Goal: Task Accomplishment & Management: Use online tool/utility

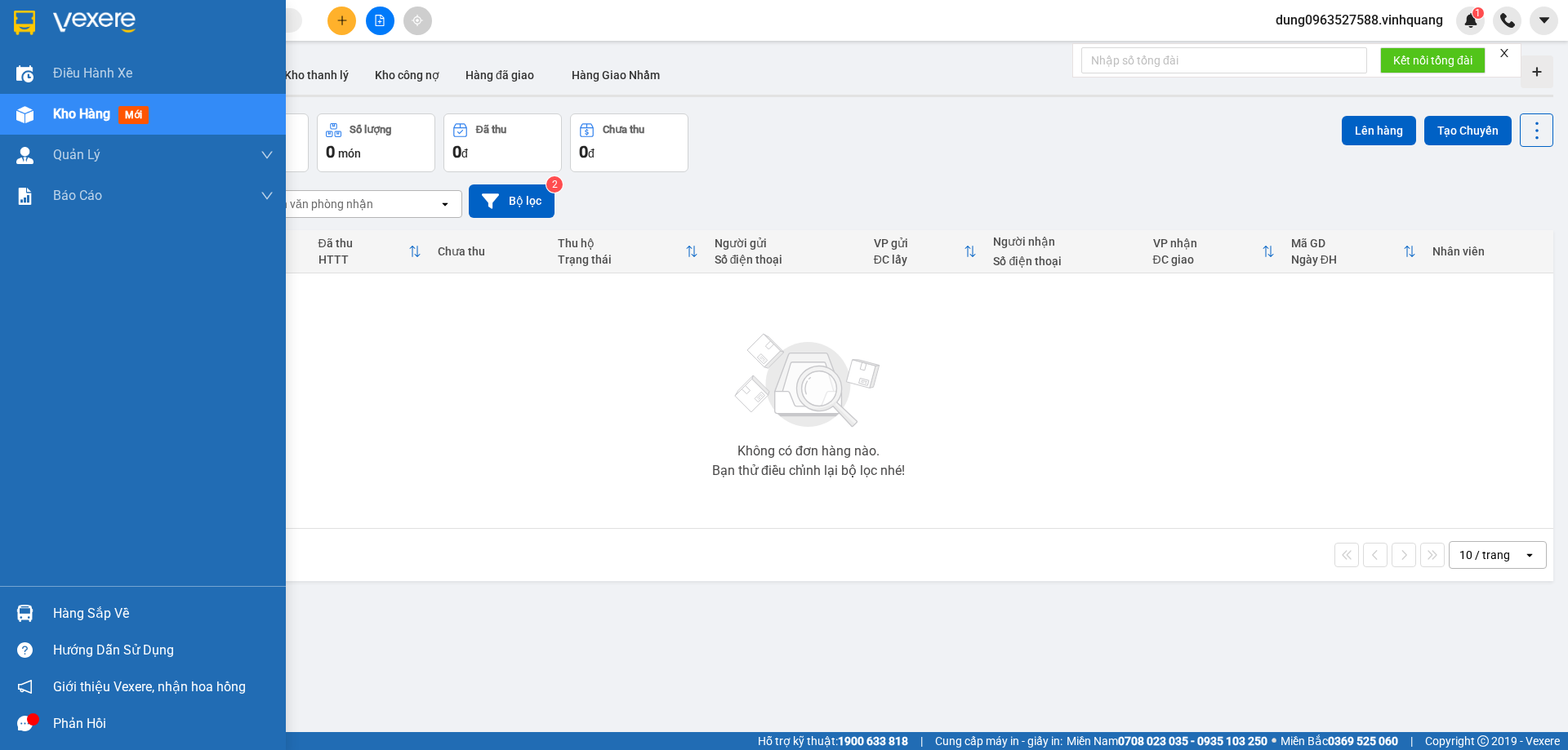
click at [113, 612] on div "Hàng sắp về" at bounding box center [164, 614] width 220 height 25
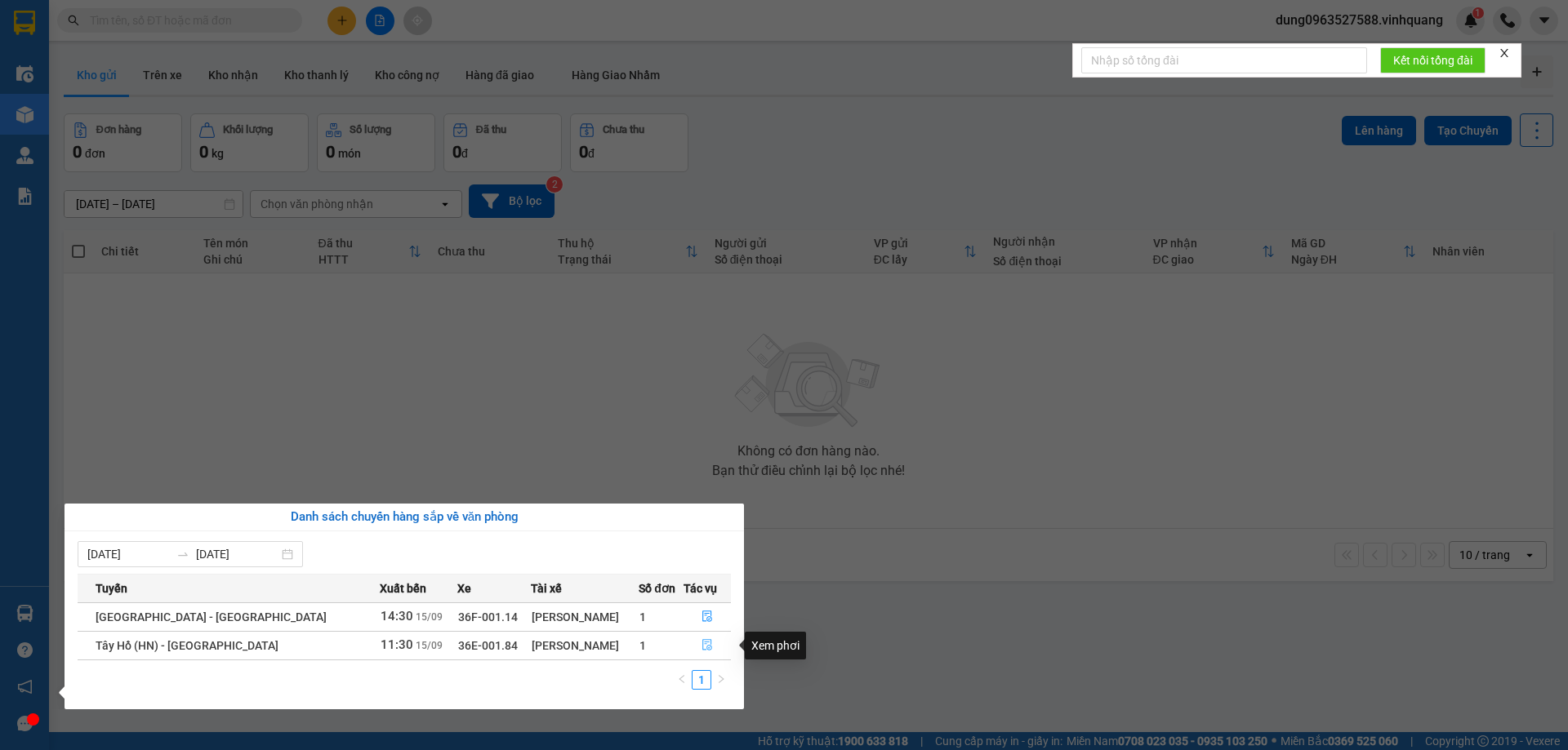
click at [702, 641] on icon "file-done" at bounding box center [708, 645] width 12 height 12
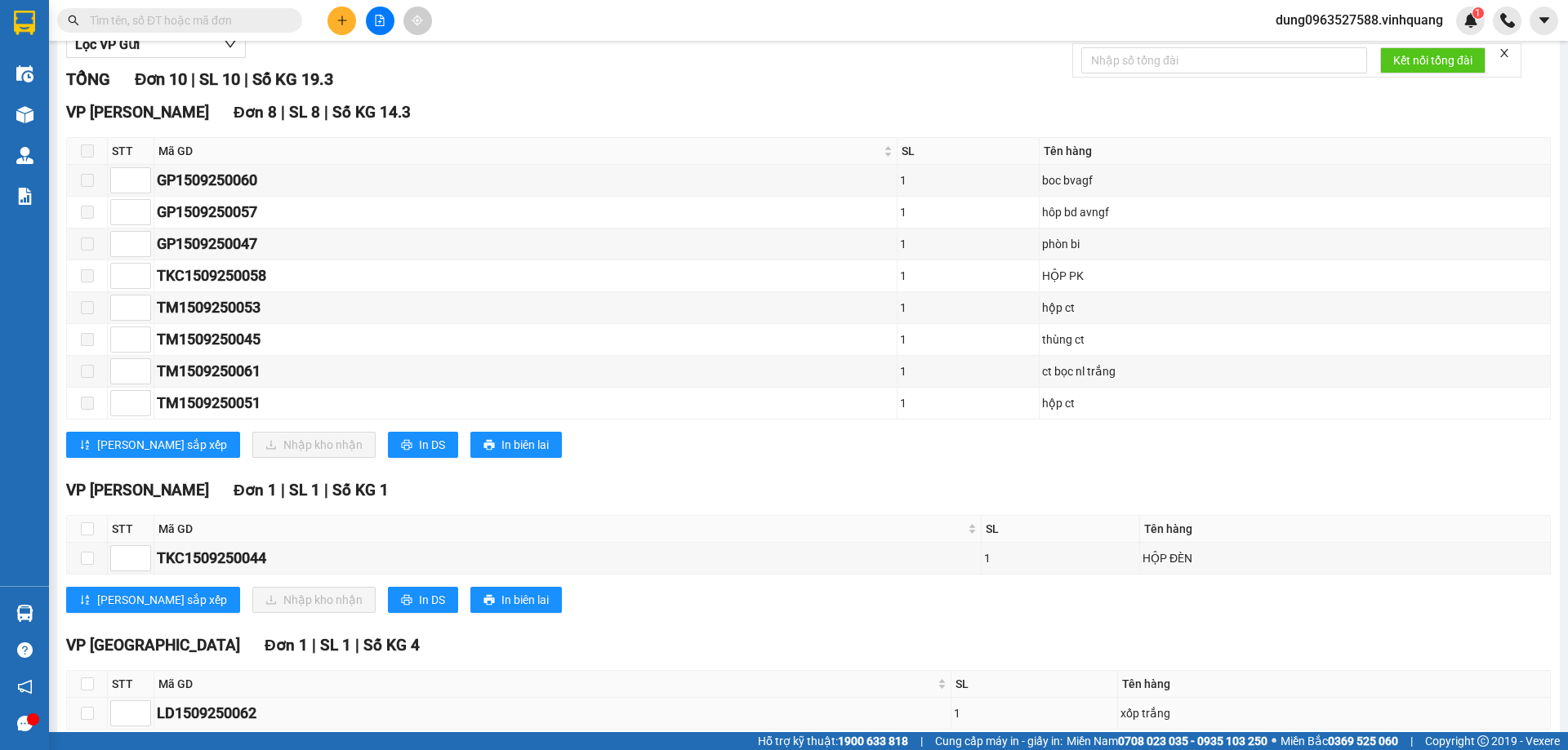
scroll to position [272, 0]
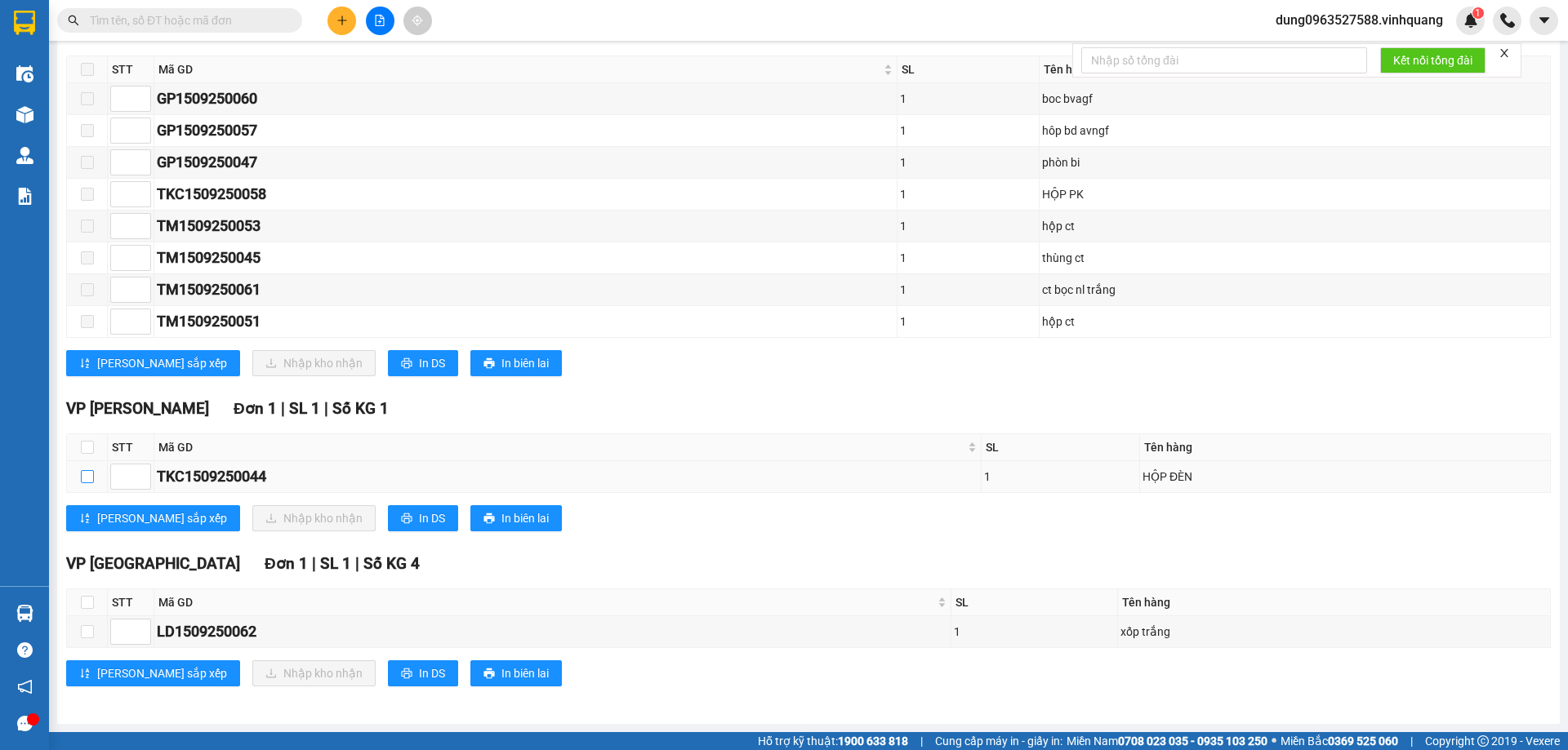
click at [92, 477] on input "checkbox" at bounding box center [87, 476] width 13 height 13
checkbox input "true"
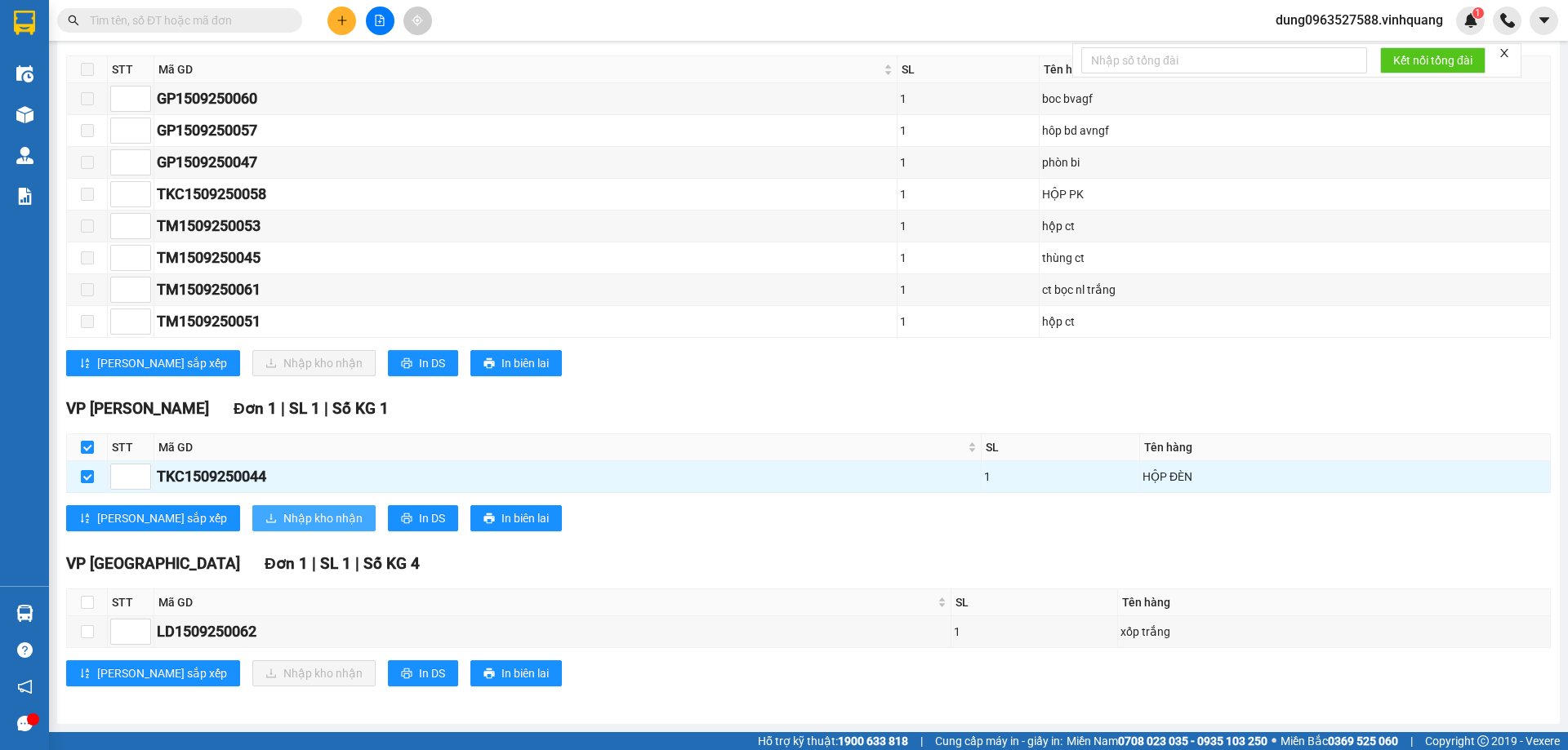
click at [284, 517] on span "Nhập kho nhận" at bounding box center [323, 518] width 79 height 18
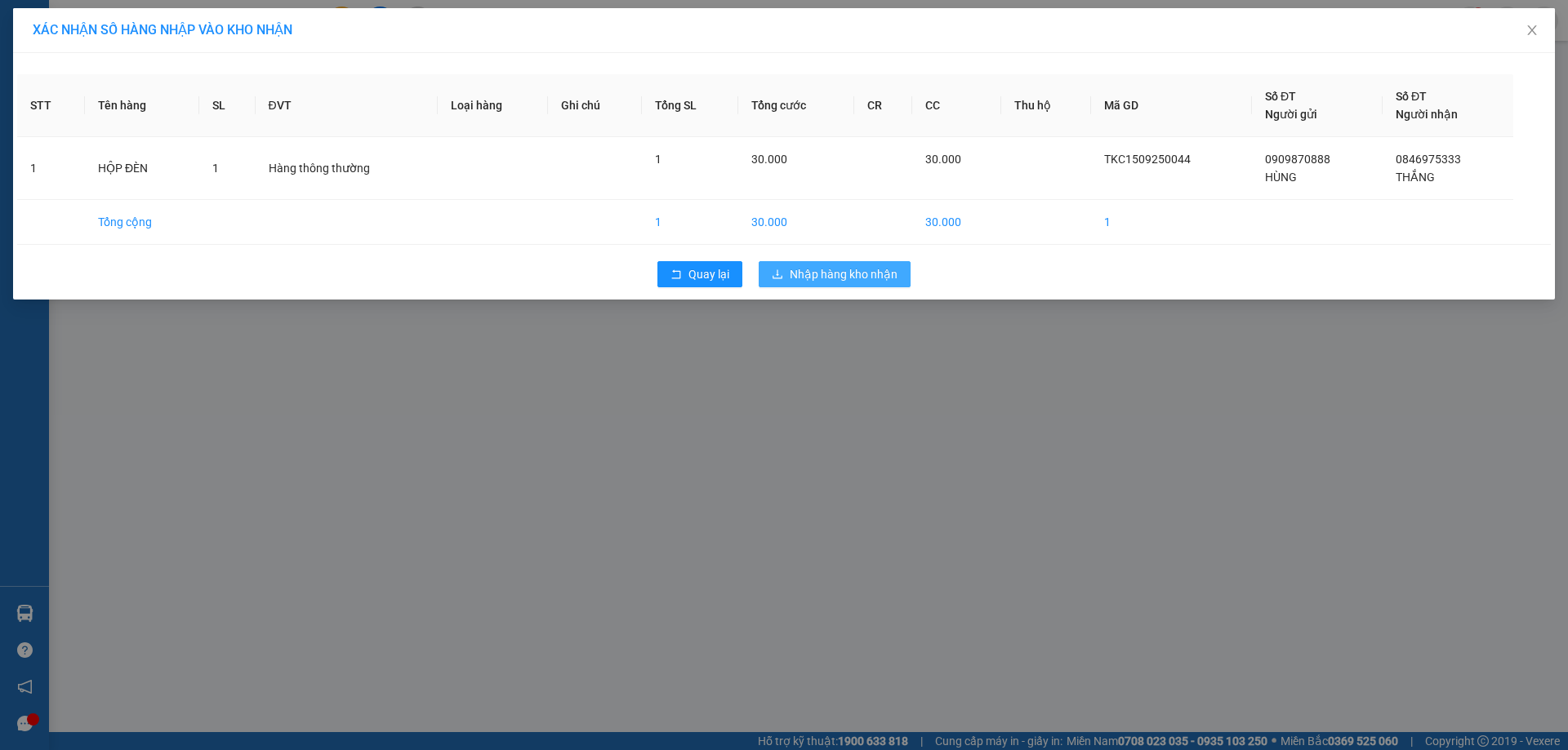
click at [801, 273] on span "Nhập hàng kho nhận" at bounding box center [843, 274] width 108 height 18
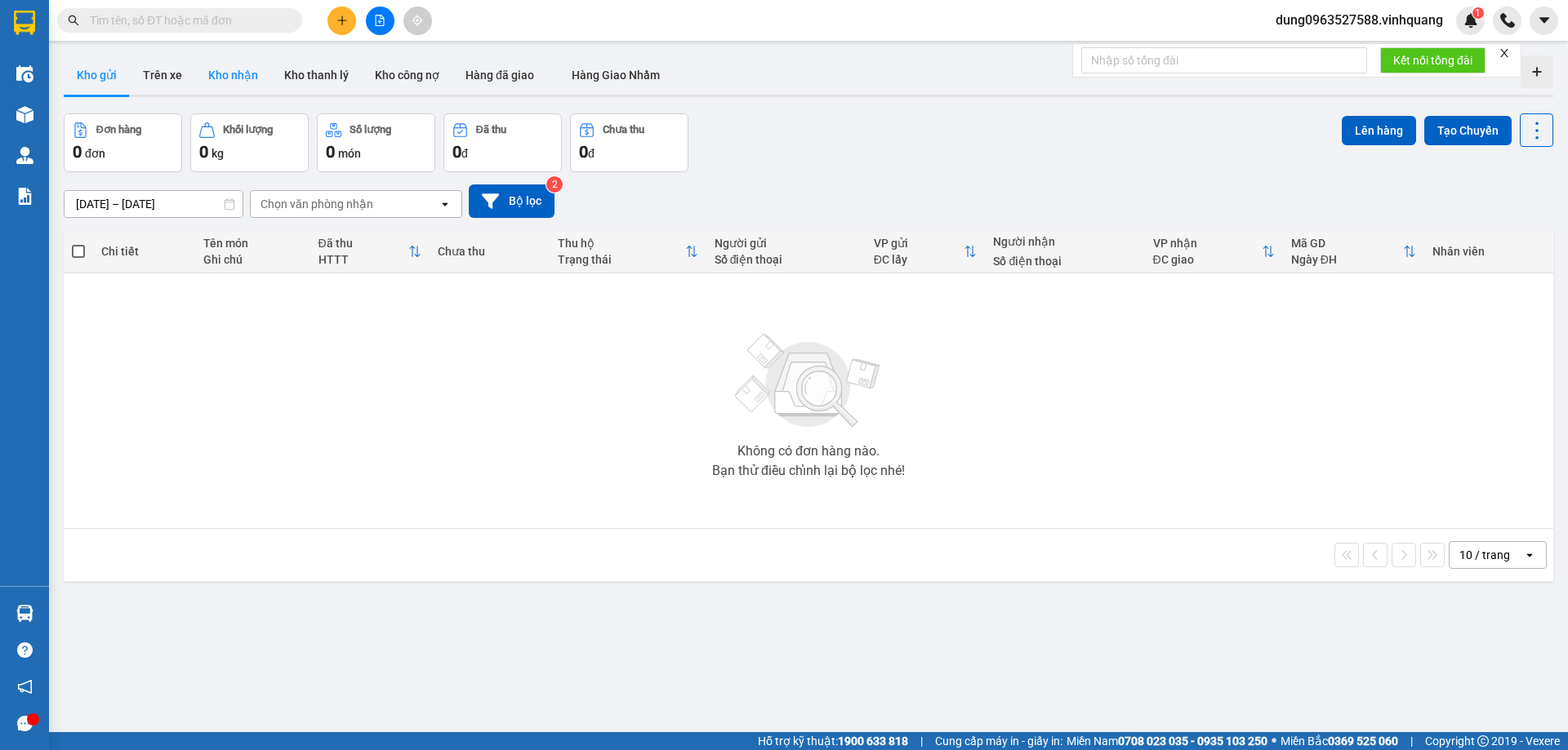
click at [224, 83] on button "Kho nhận" at bounding box center [233, 76] width 76 height 39
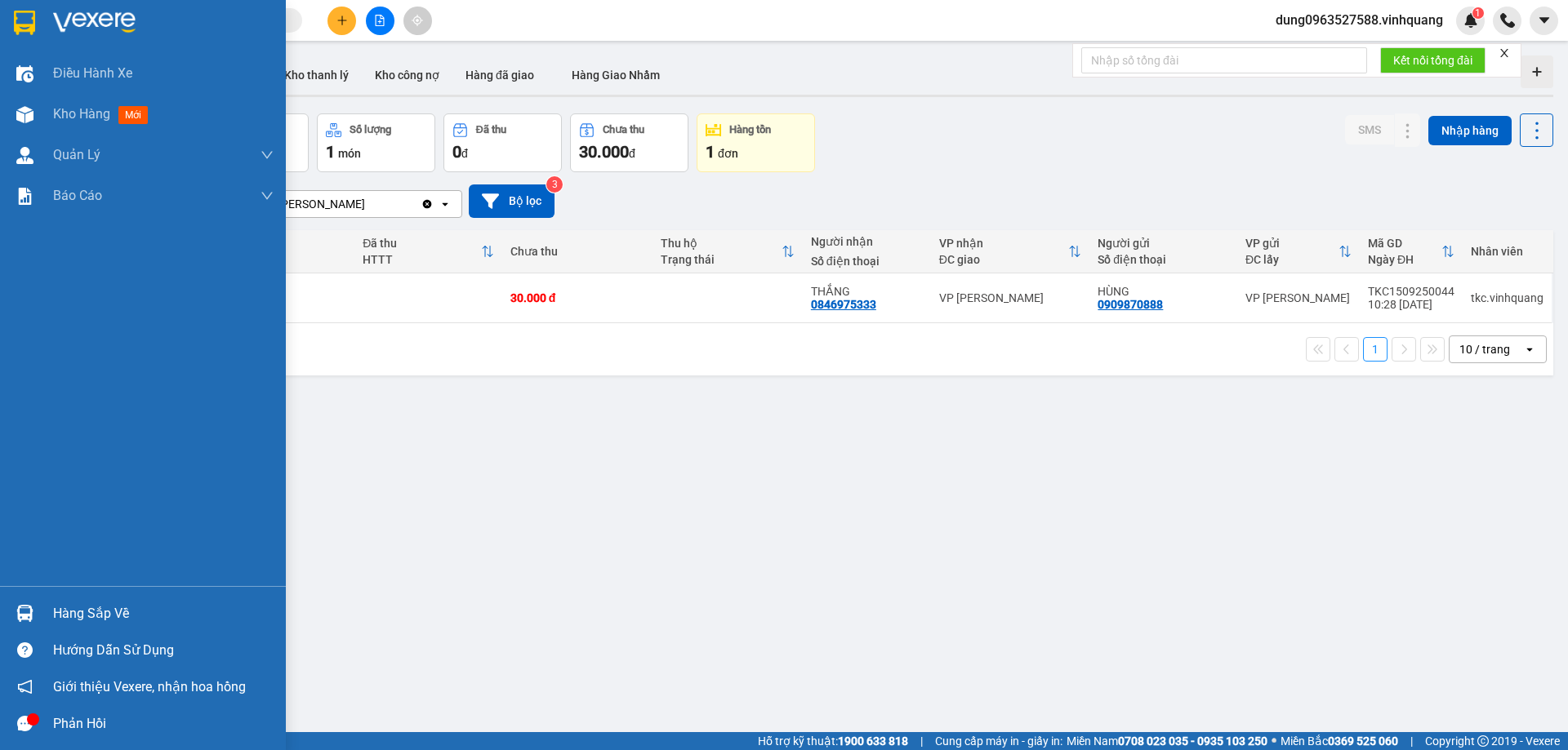
click at [89, 611] on div "Hàng sắp về" at bounding box center [164, 614] width 220 height 25
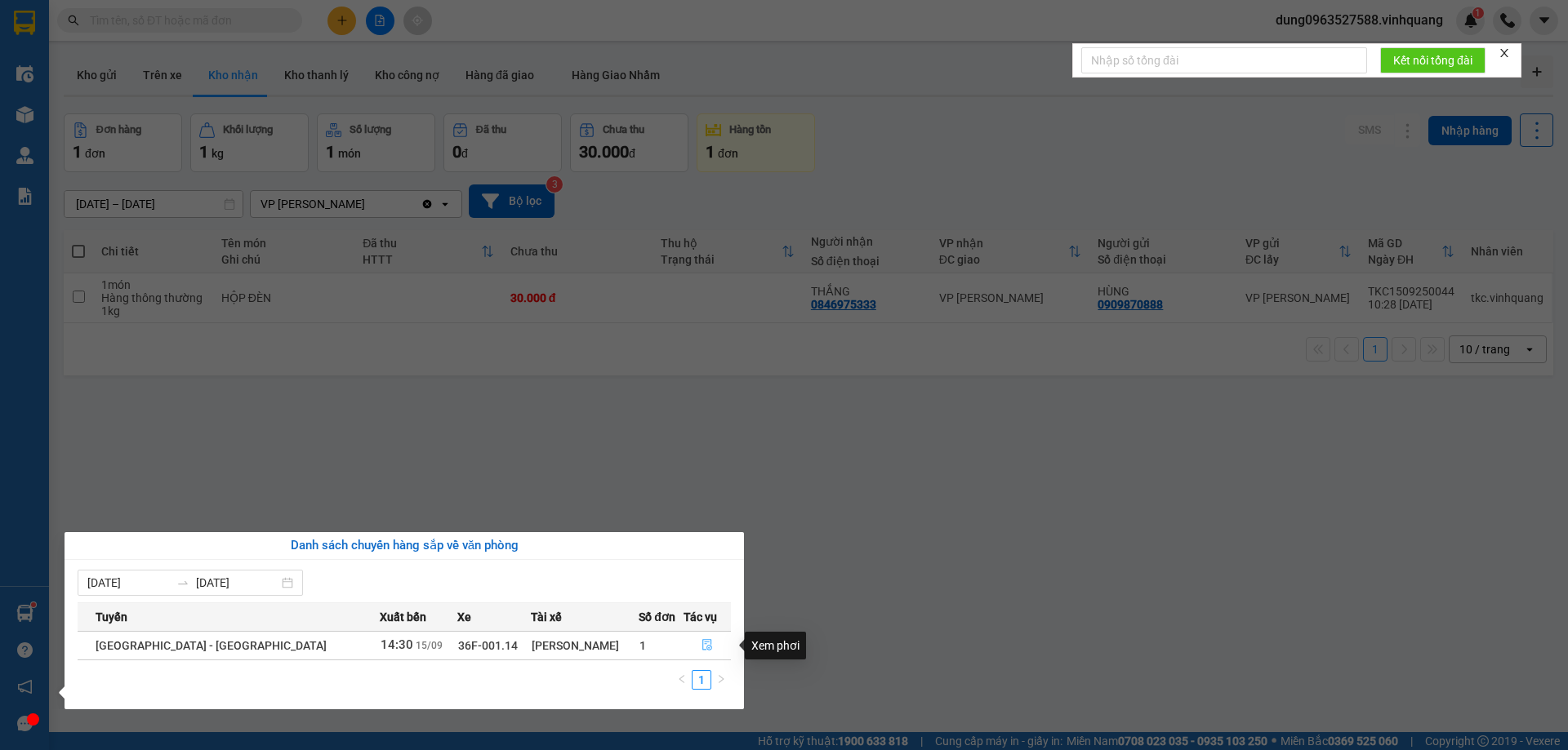
click at [702, 646] on icon "file-done" at bounding box center [708, 645] width 12 height 12
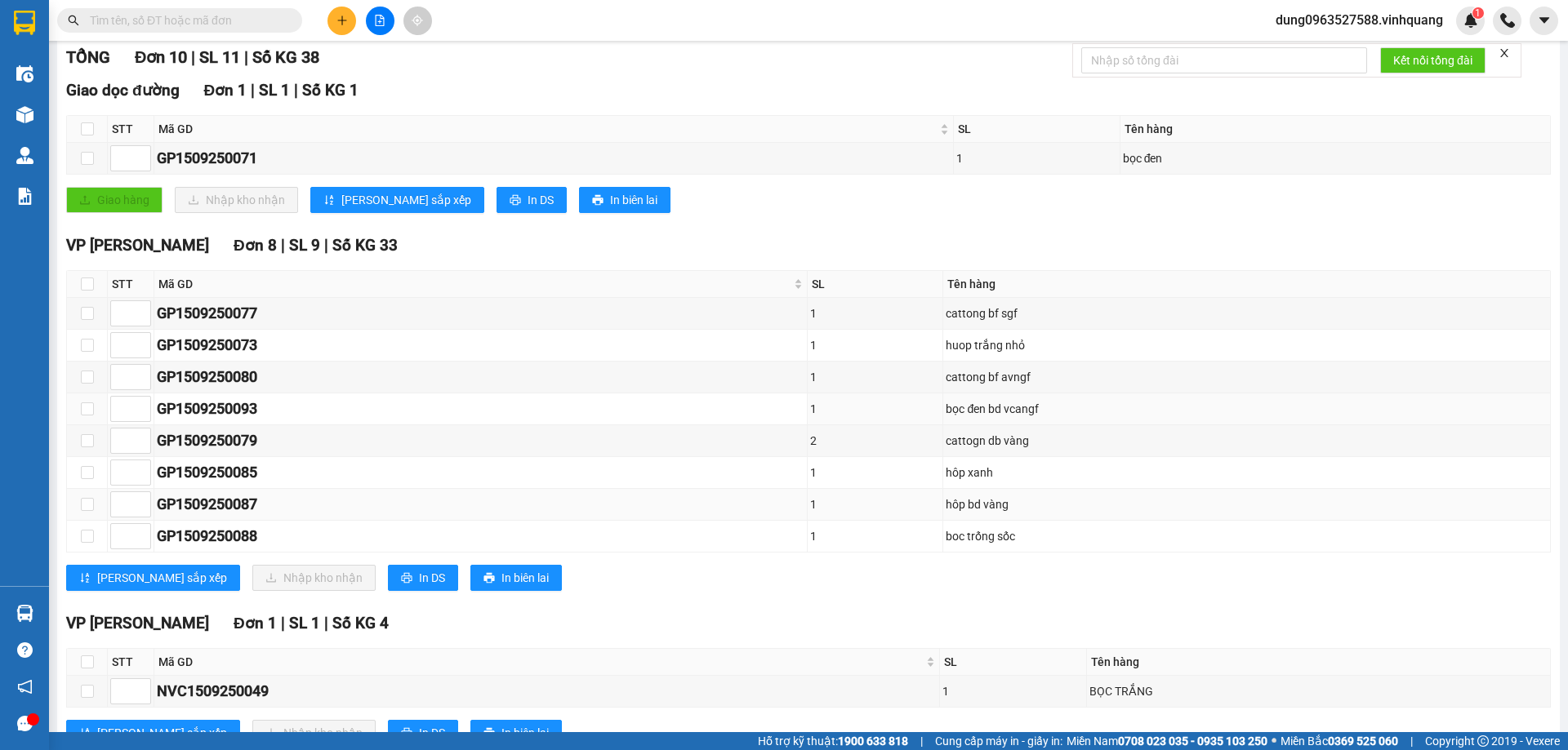
scroll to position [245, 0]
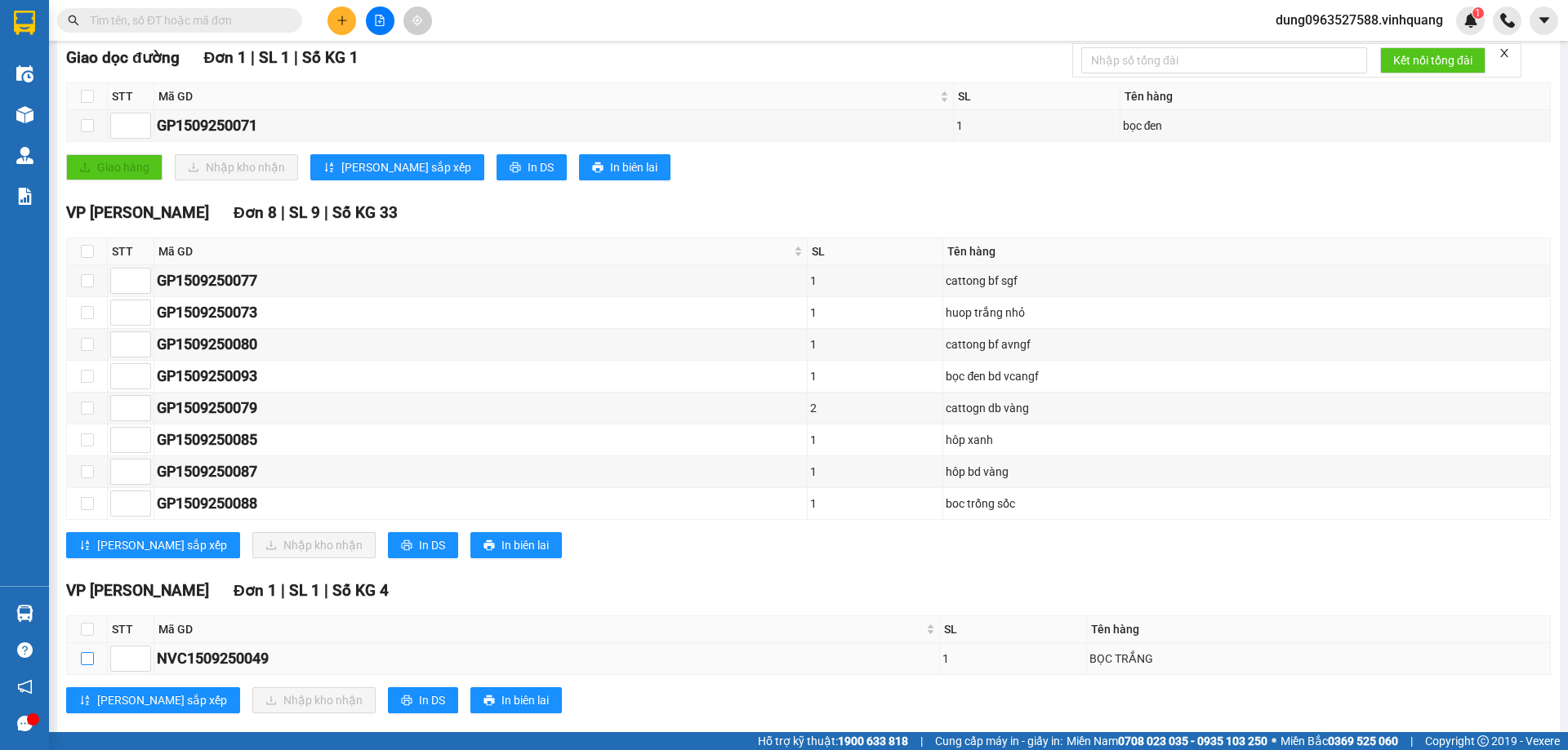
click at [85, 657] on input "checkbox" at bounding box center [87, 659] width 13 height 13
checkbox input "true"
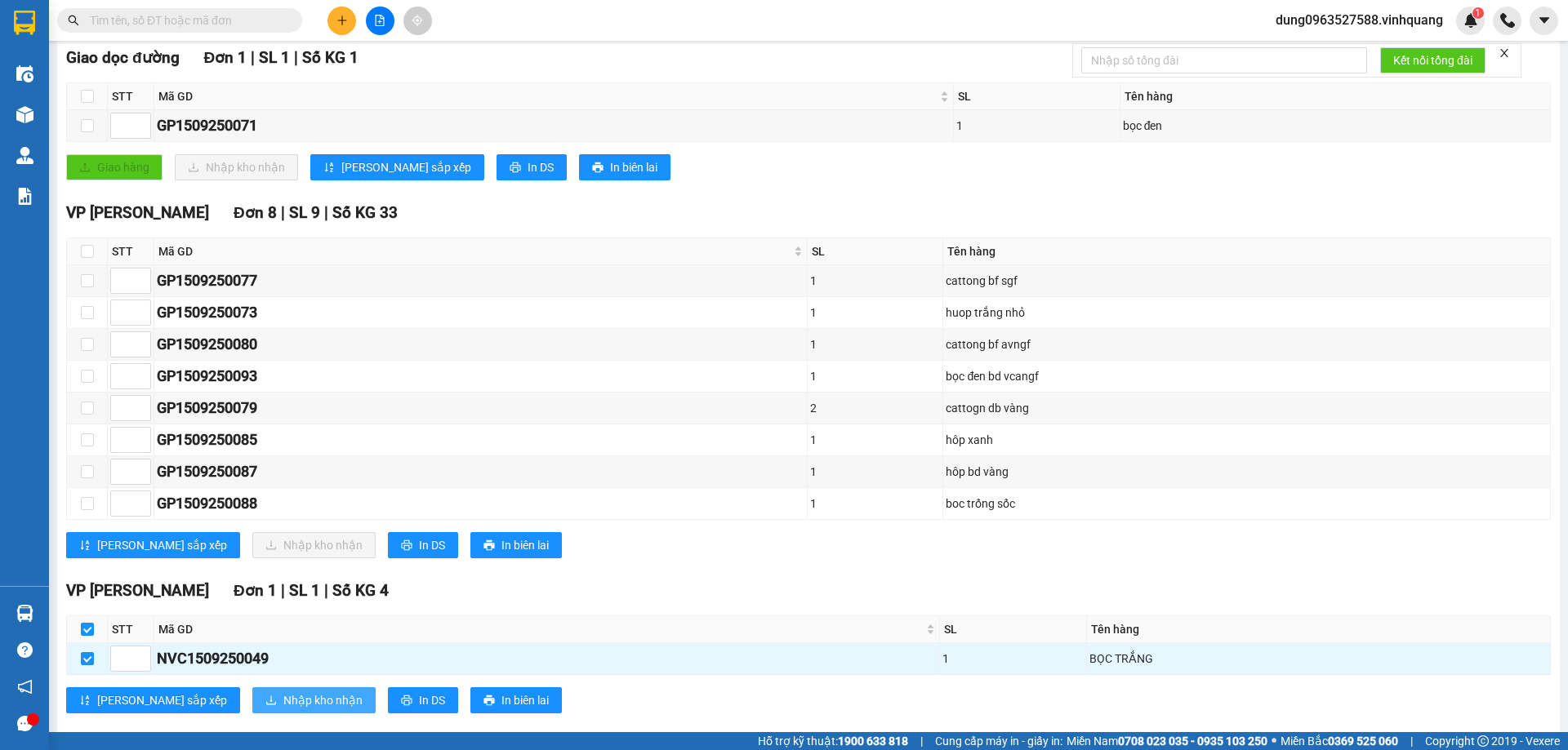
click at [284, 706] on span "Nhập kho nhận" at bounding box center [323, 701] width 79 height 18
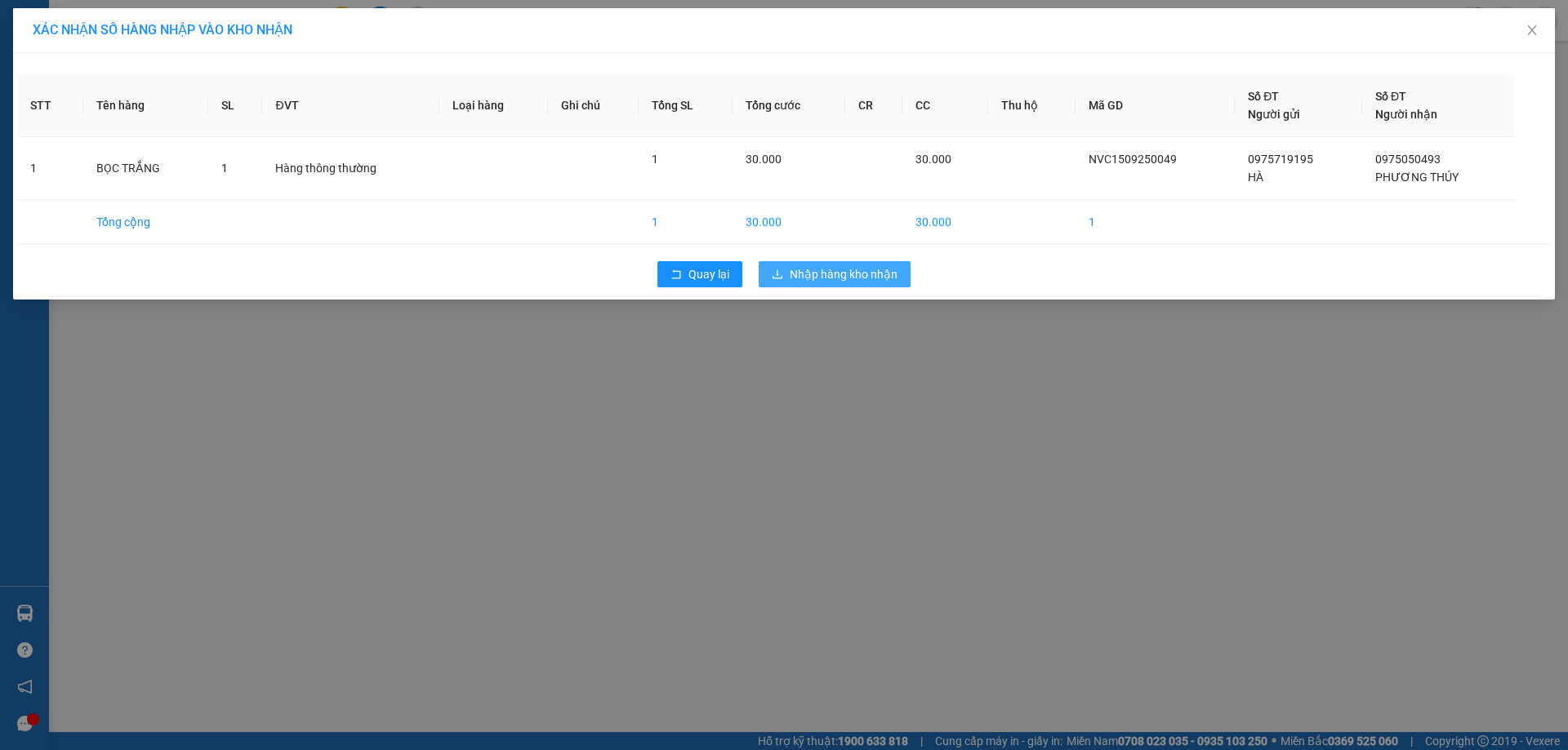
click at [817, 268] on span "Nhập hàng kho nhận" at bounding box center [843, 274] width 108 height 18
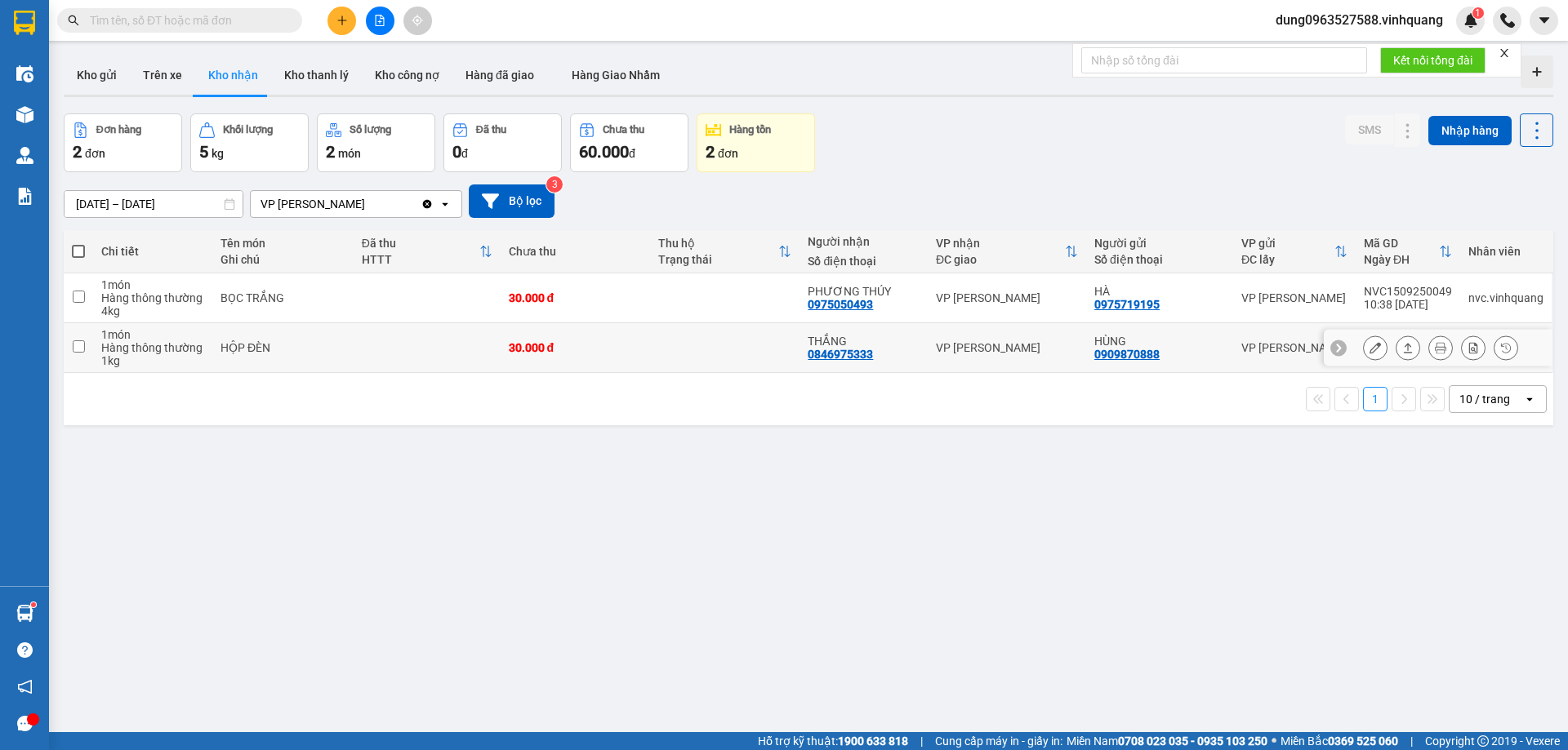
click at [76, 346] on input "checkbox" at bounding box center [78, 346] width 12 height 12
checkbox input "true"
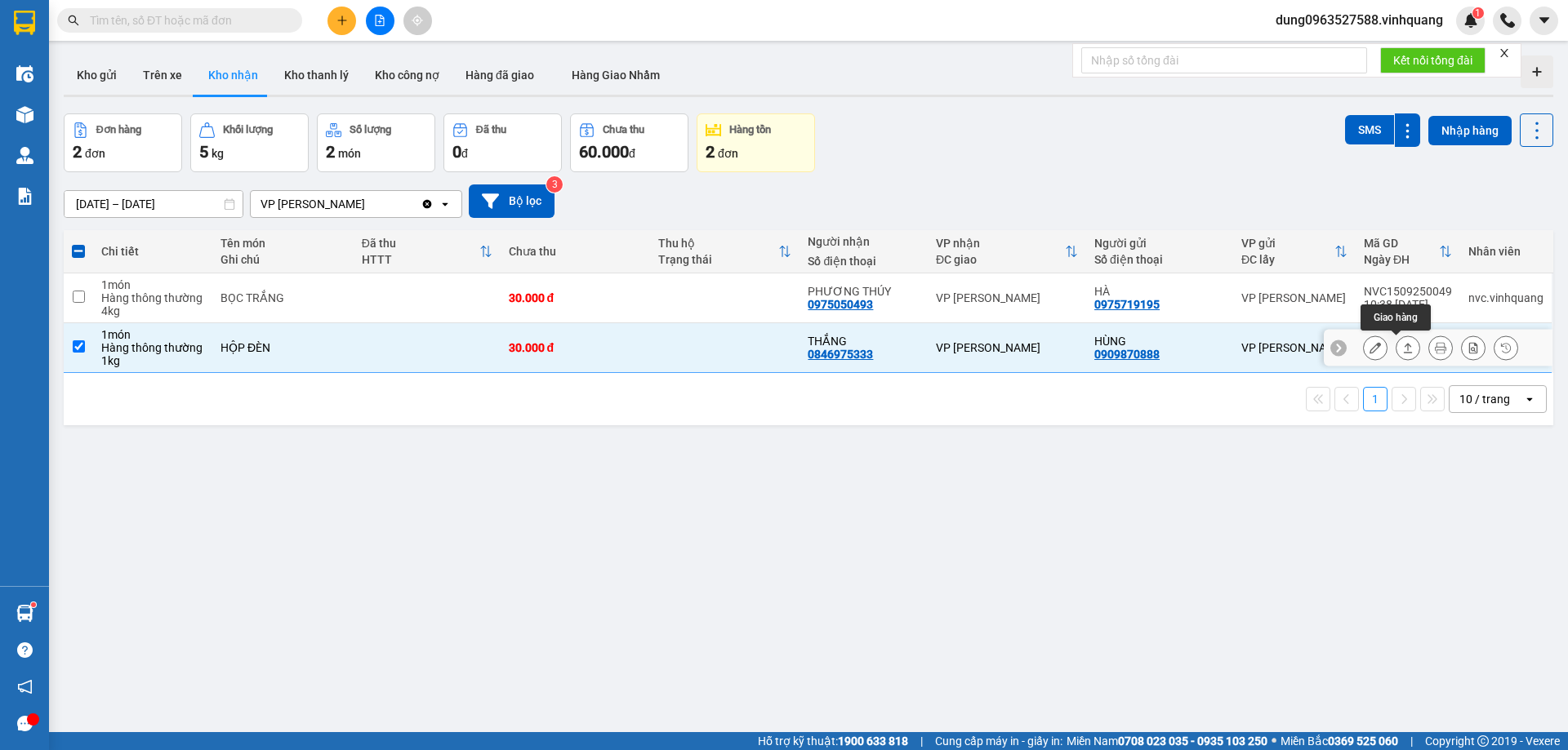
click at [1402, 351] on icon at bounding box center [1408, 347] width 12 height 12
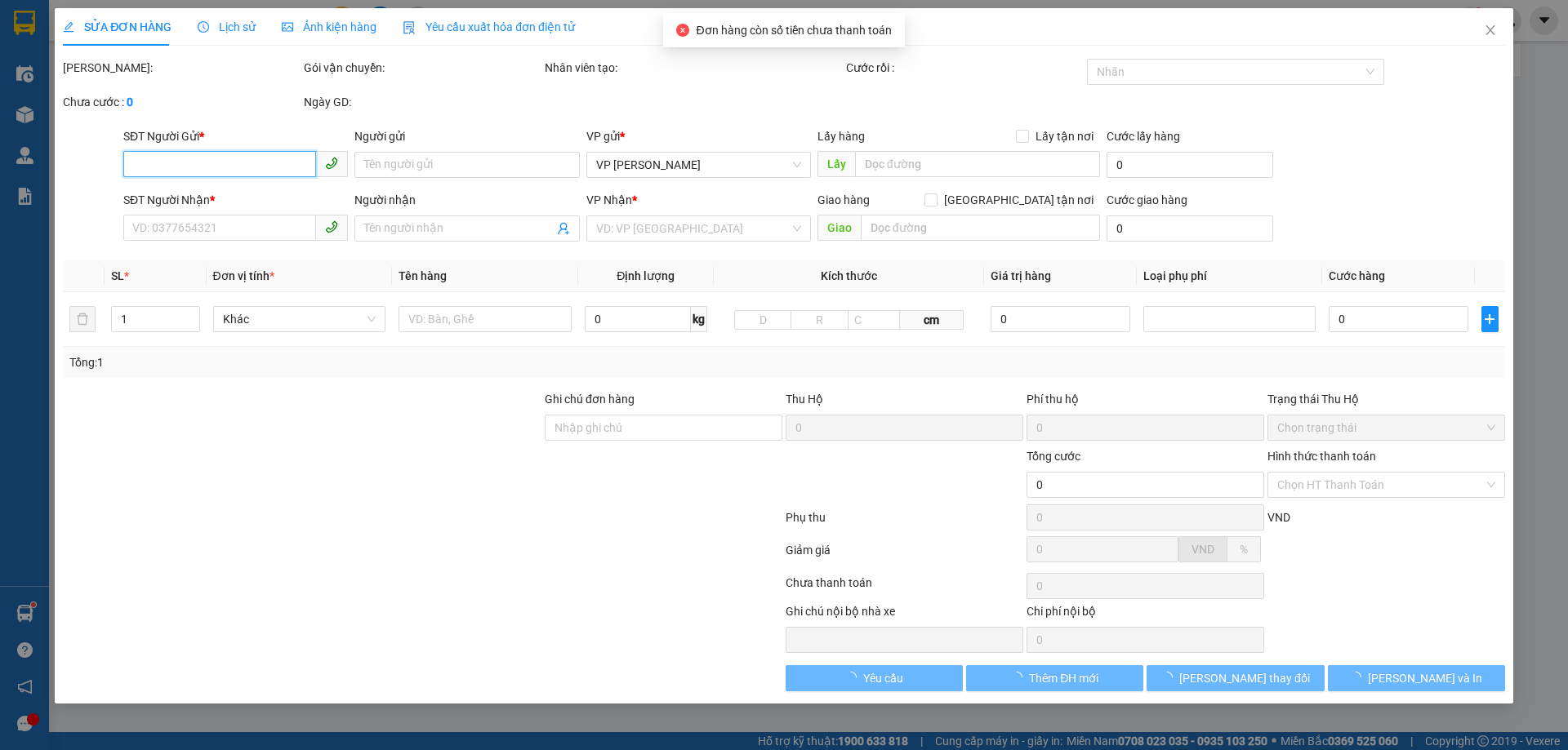
type input "0909870888"
type input "HÙNG"
type input "0846975333"
type input "THẮNG"
type input "30.000"
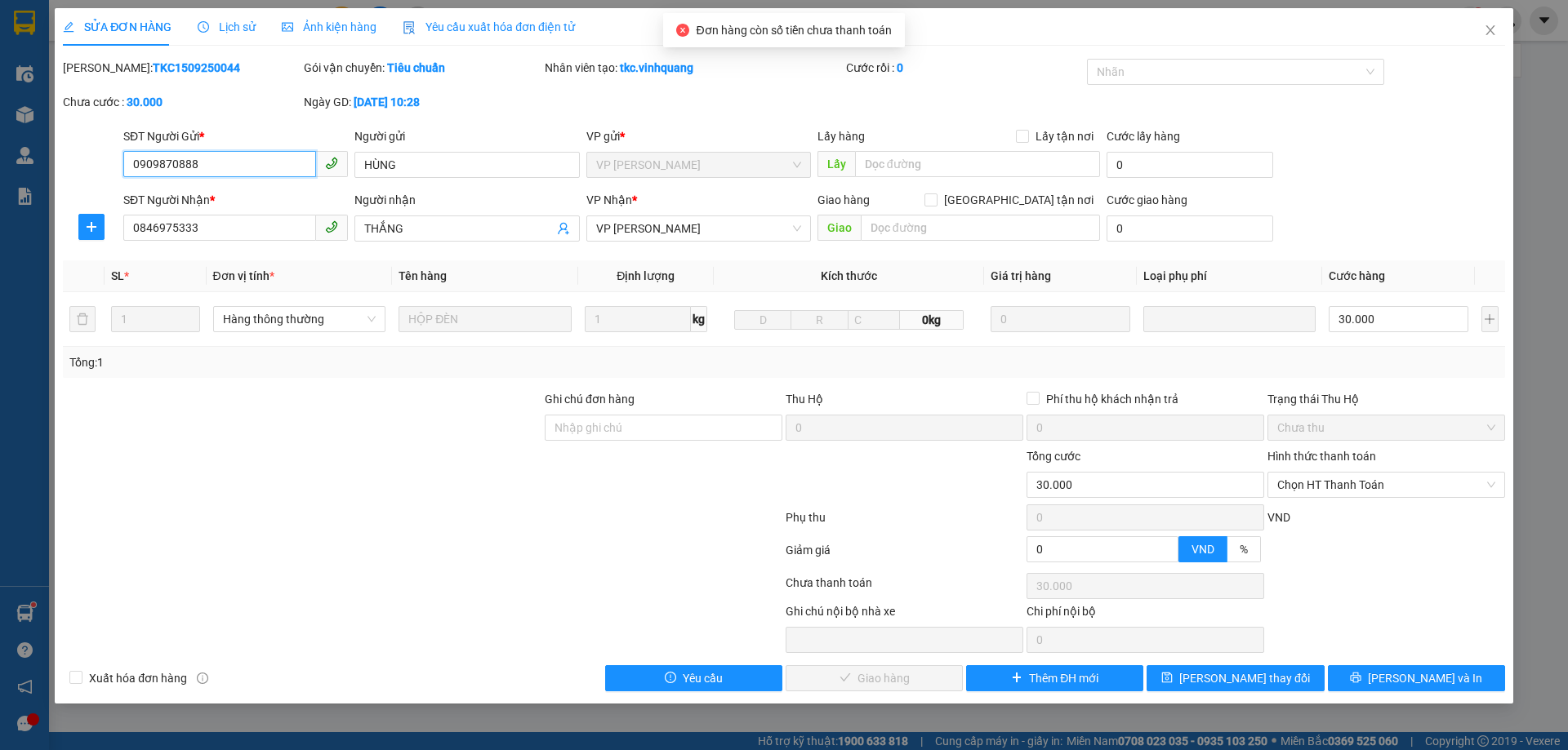
click at [1498, 430] on div "Chưa thu" at bounding box center [1386, 428] width 238 height 26
click at [1450, 456] on div "Hình thức thanh toán" at bounding box center [1386, 460] width 238 height 25
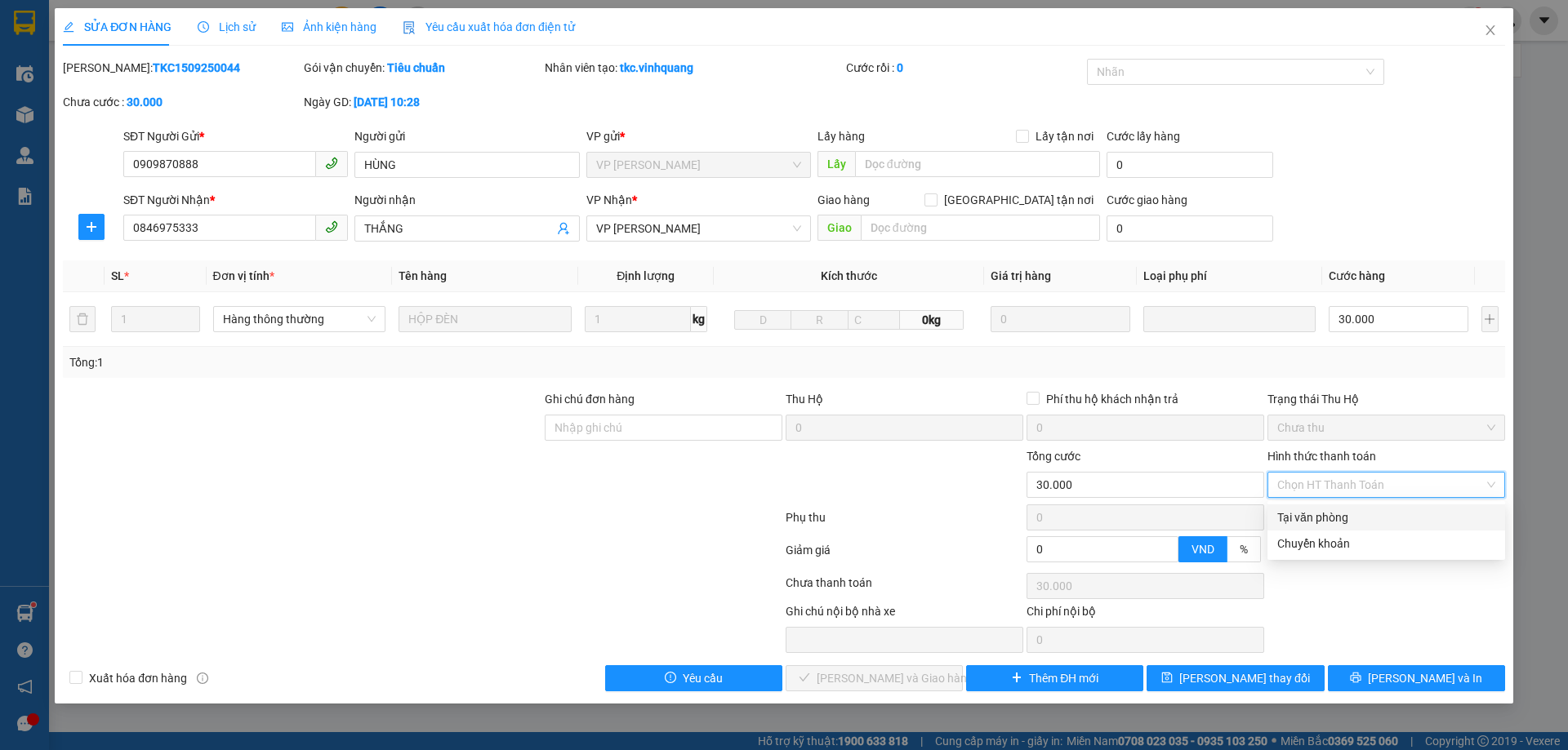
click at [1393, 479] on input "Hình thức thanh toán" at bounding box center [1380, 485] width 206 height 25
click at [1325, 518] on div "Tại văn phòng" at bounding box center [1386, 518] width 218 height 18
type input "0"
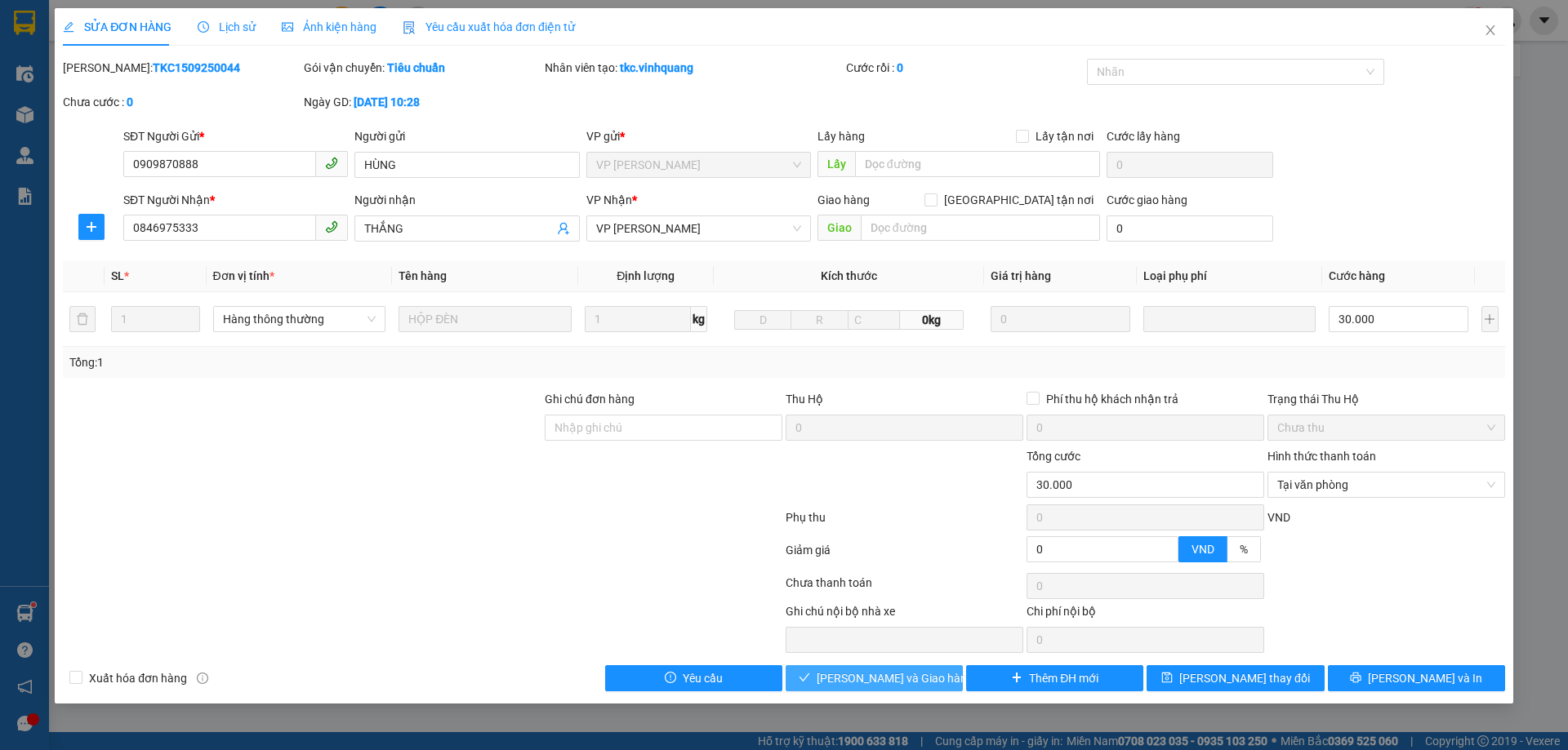
click at [881, 679] on span "[PERSON_NAME] và Giao hàng" at bounding box center [895, 679] width 157 height 18
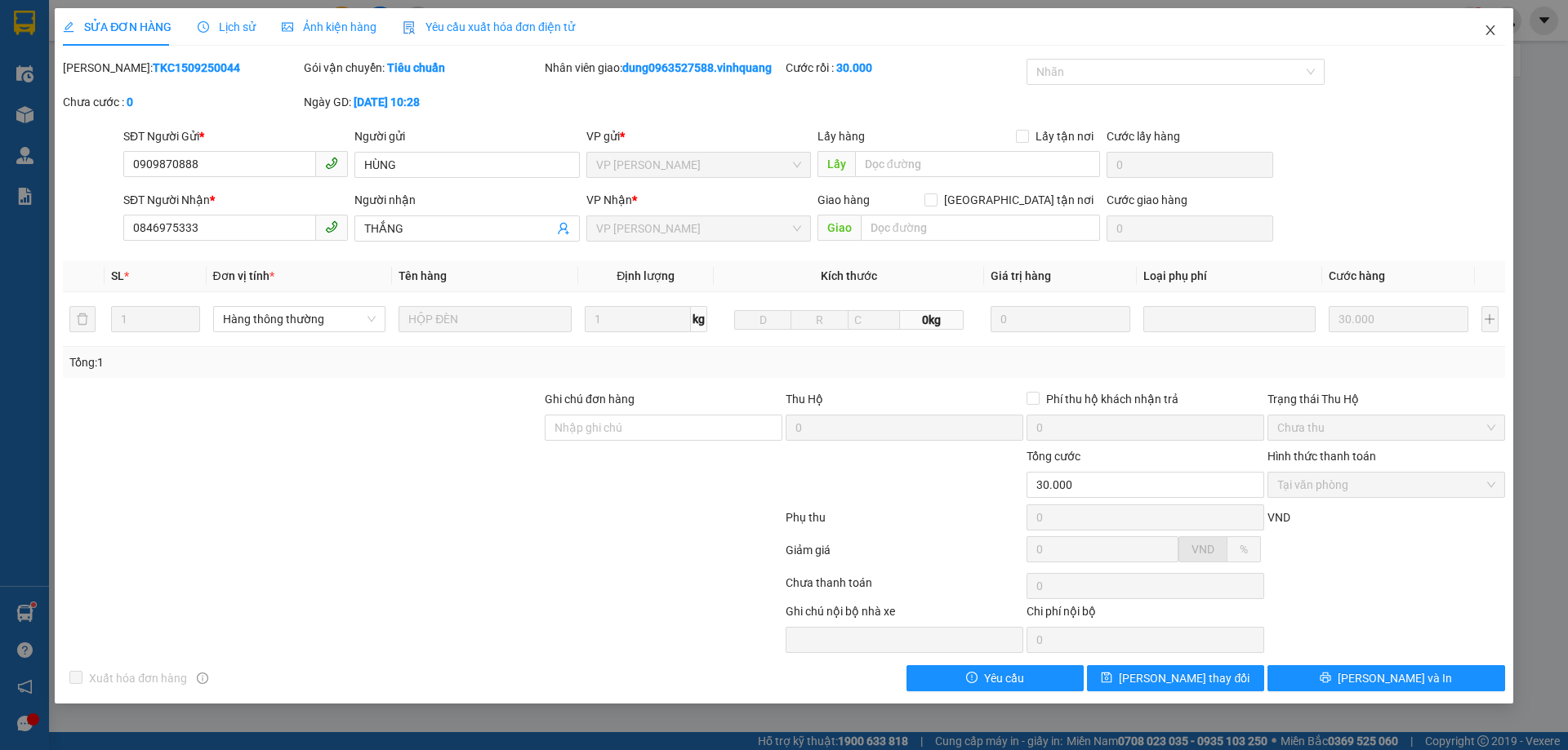
click at [1492, 31] on icon "close" at bounding box center [1491, 30] width 13 height 13
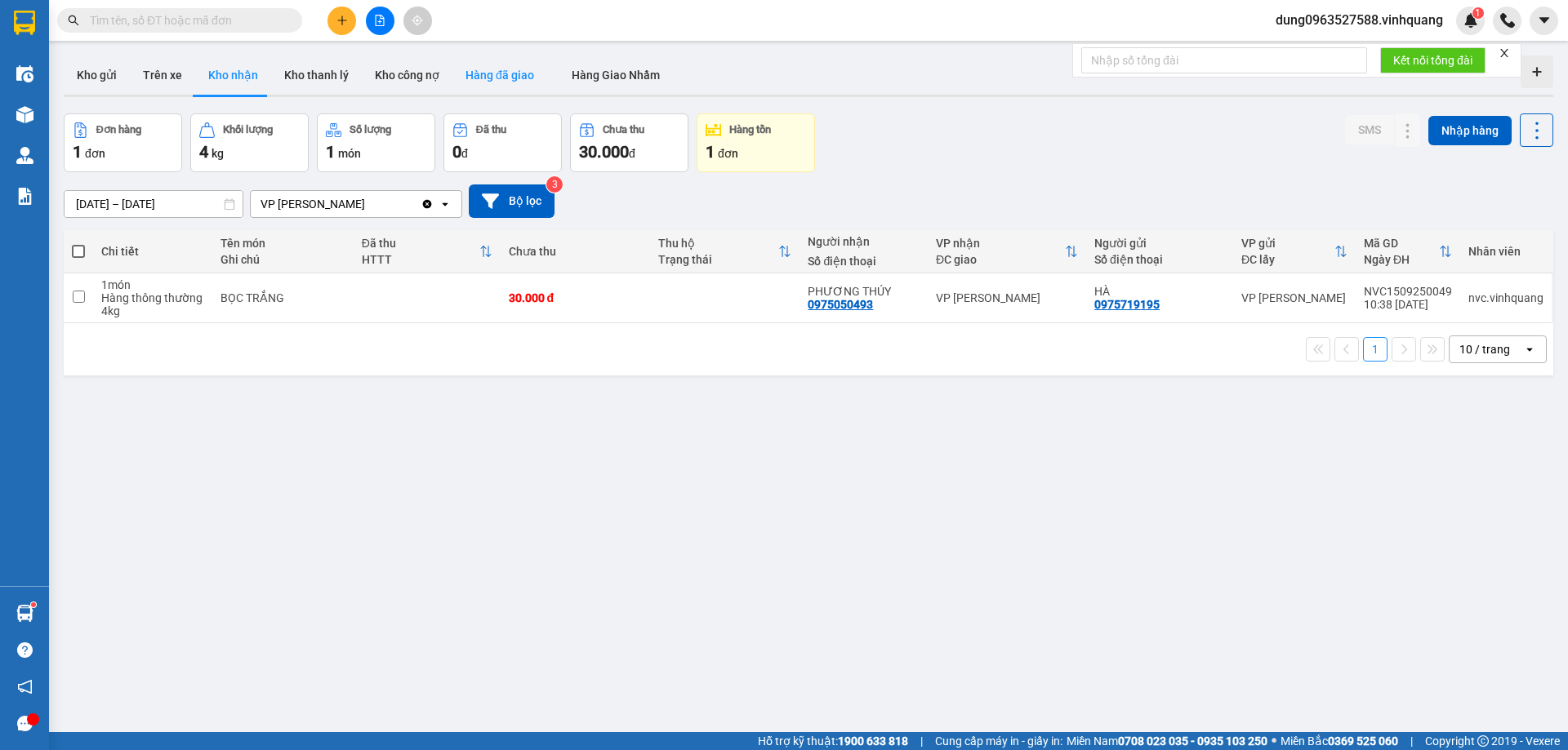
click at [483, 89] on button "Hàng đã giao" at bounding box center [500, 76] width 95 height 39
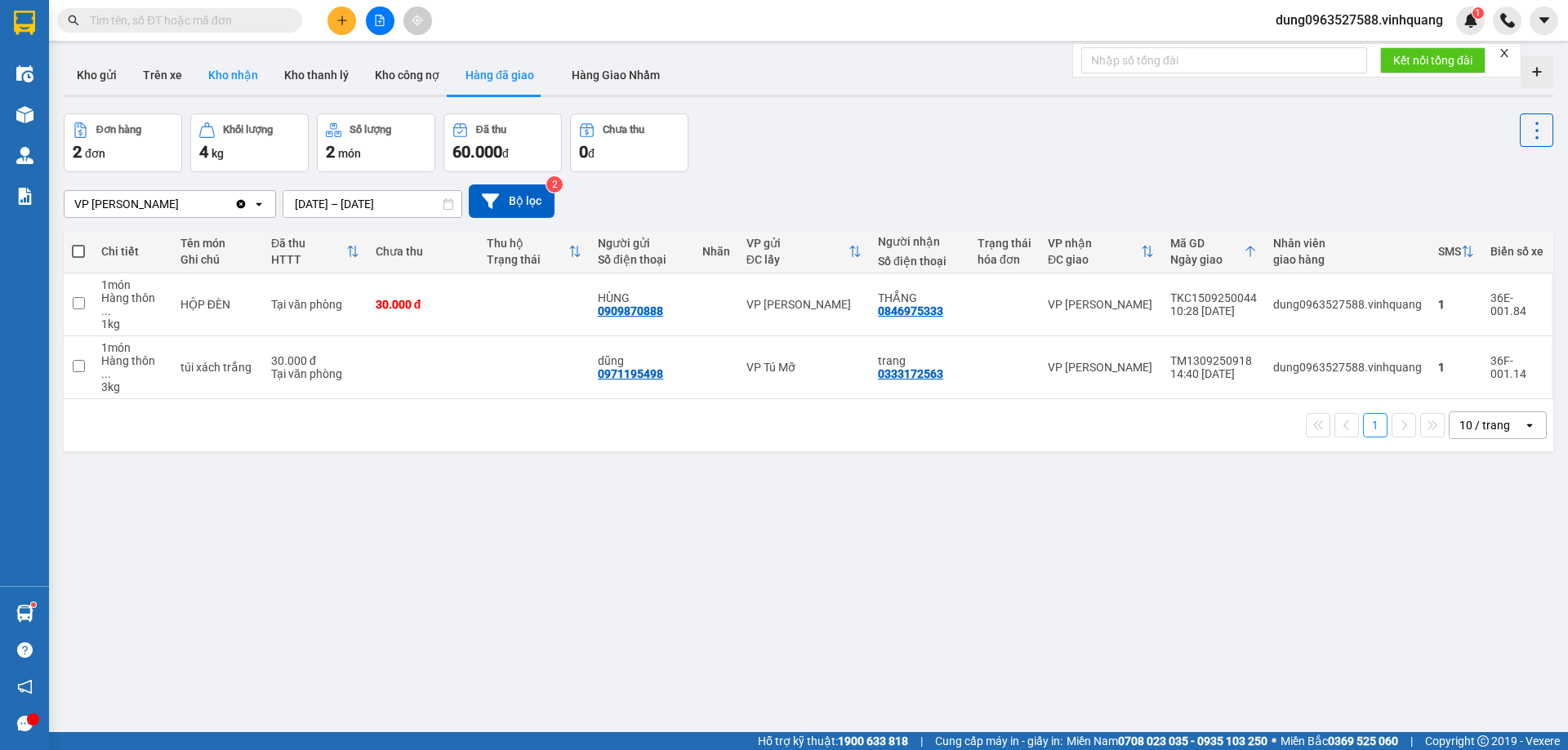
click at [219, 90] on button "Kho nhận" at bounding box center [233, 76] width 76 height 39
